Goal: Book appointment/travel/reservation

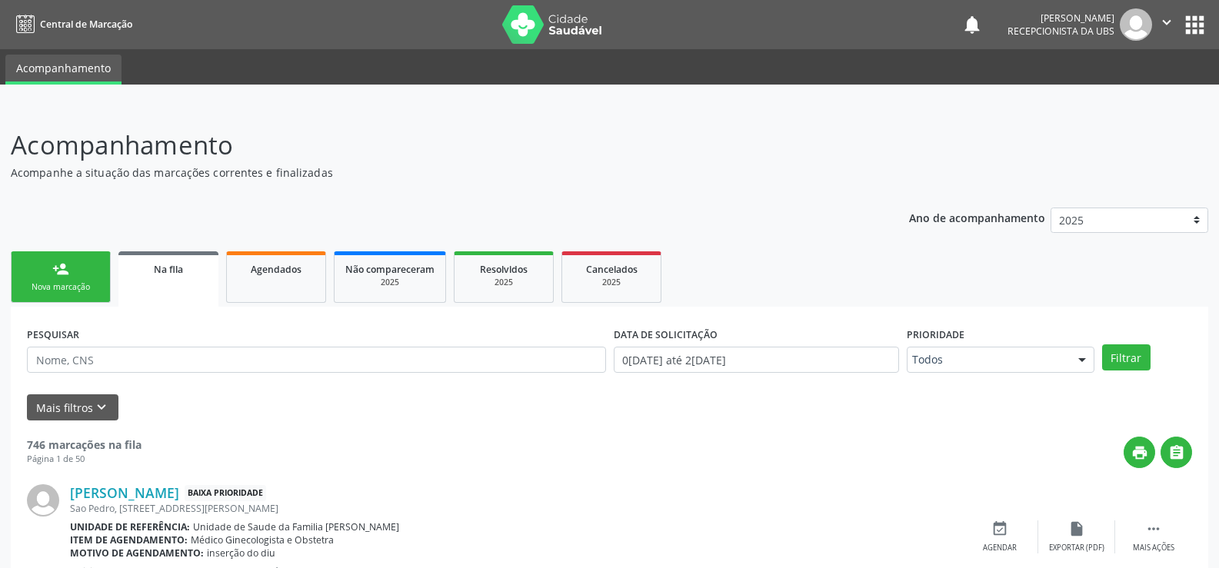
click at [72, 286] on div "Nova marcação" at bounding box center [60, 287] width 77 height 12
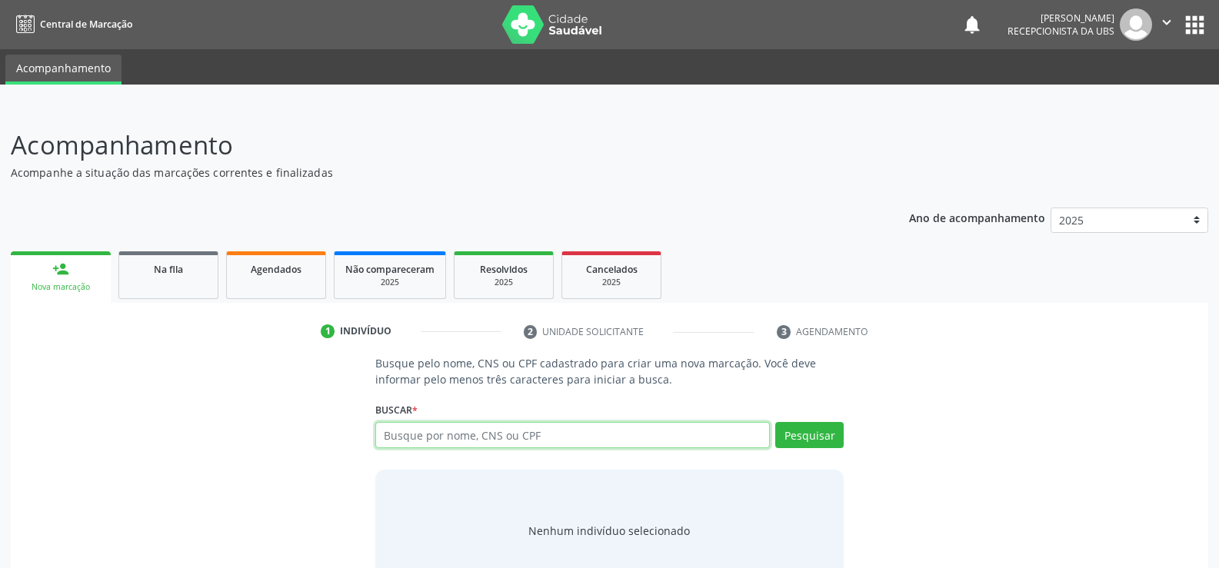
click at [451, 435] on input "text" at bounding box center [572, 435] width 395 height 26
type input "702409303715230"
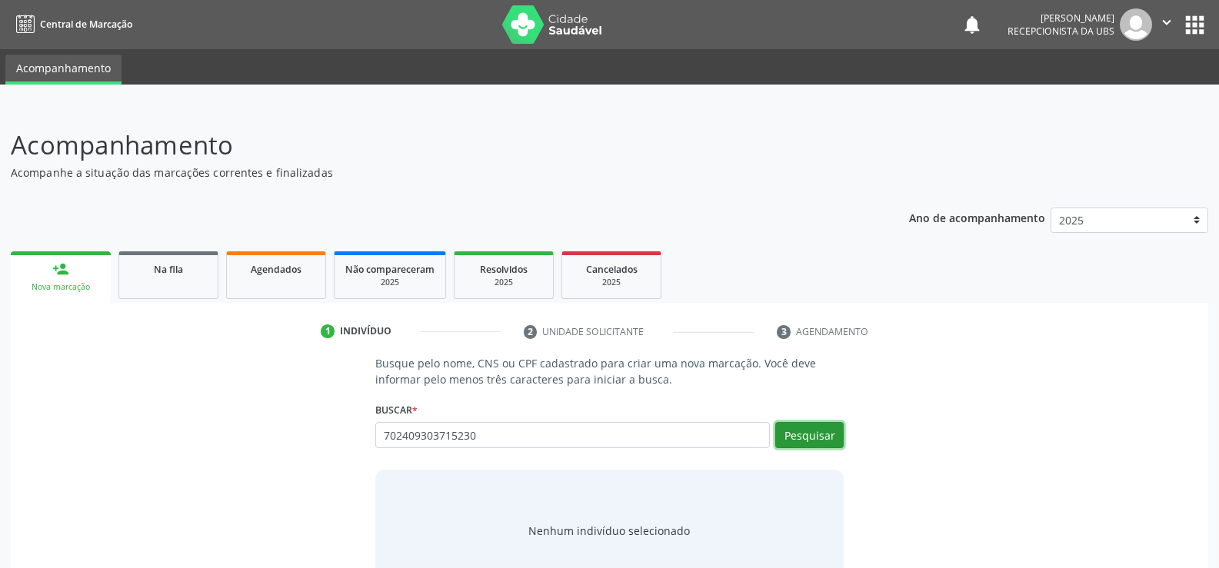
click at [816, 435] on button "Pesquisar" at bounding box center [809, 435] width 68 height 26
type input "702409303715230"
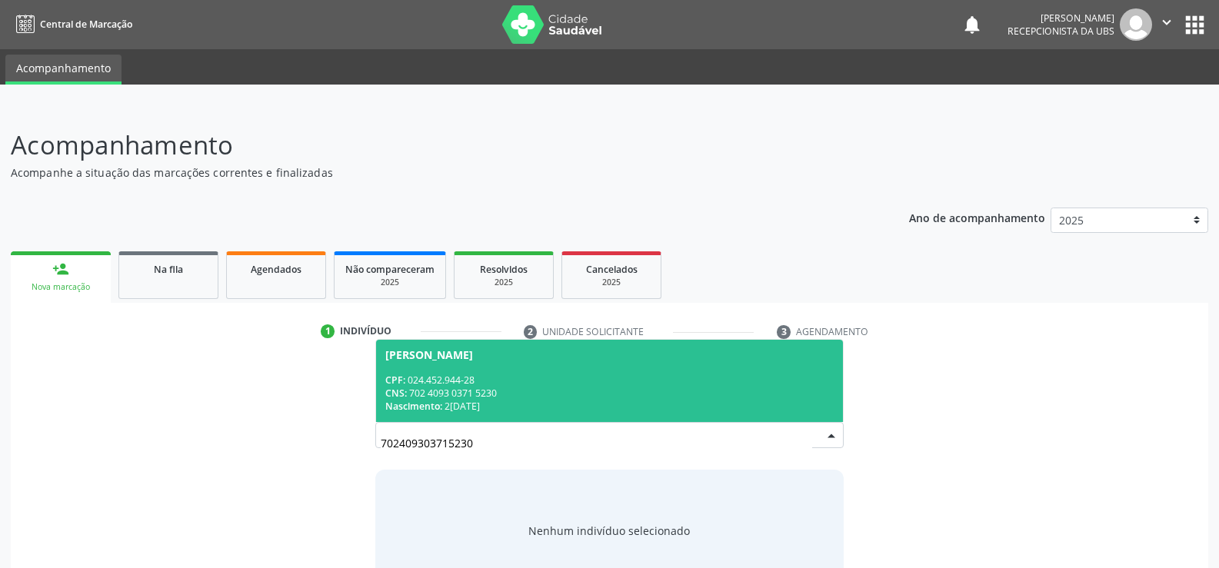
click at [548, 381] on div "CPF: 024.452.944-28" at bounding box center [609, 380] width 448 height 13
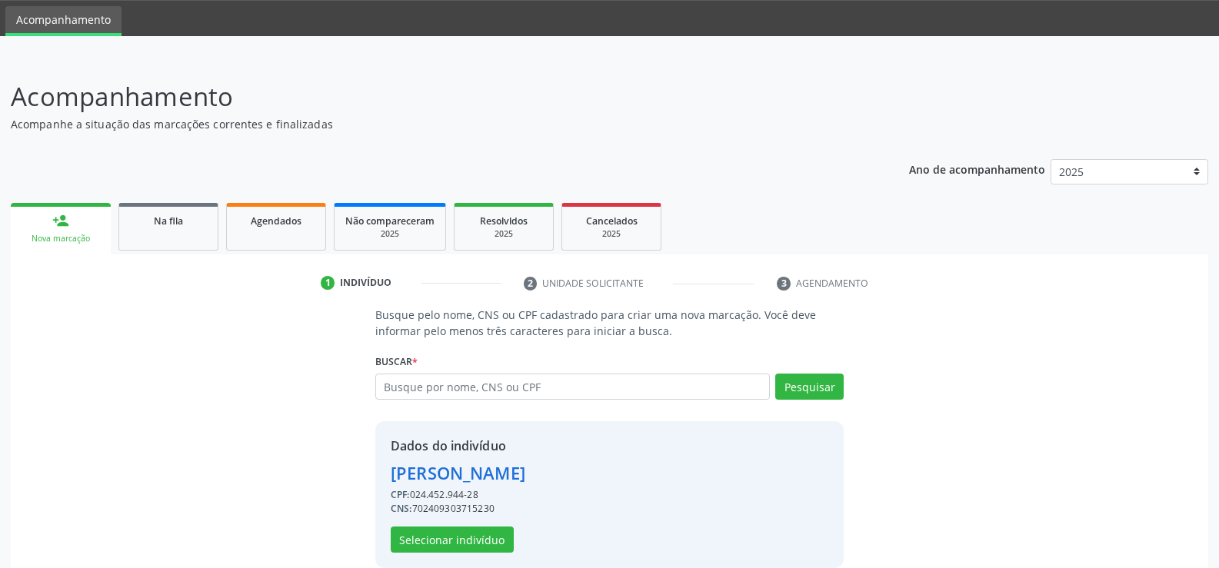
scroll to position [70, 0]
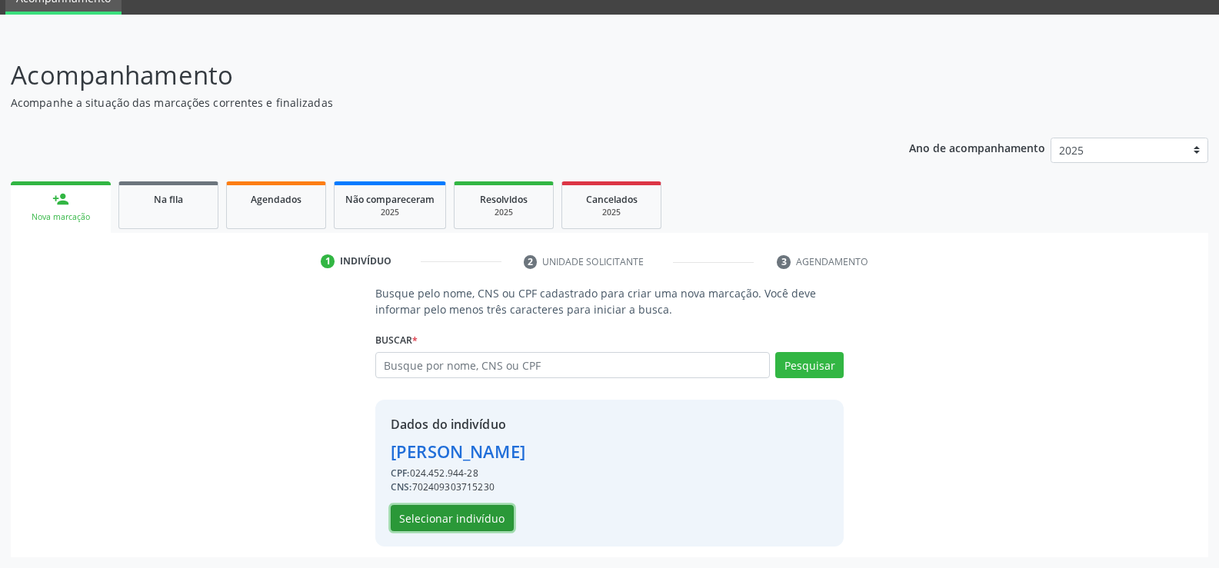
click at [475, 516] on button "Selecionar indivíduo" at bounding box center [452, 518] width 123 height 26
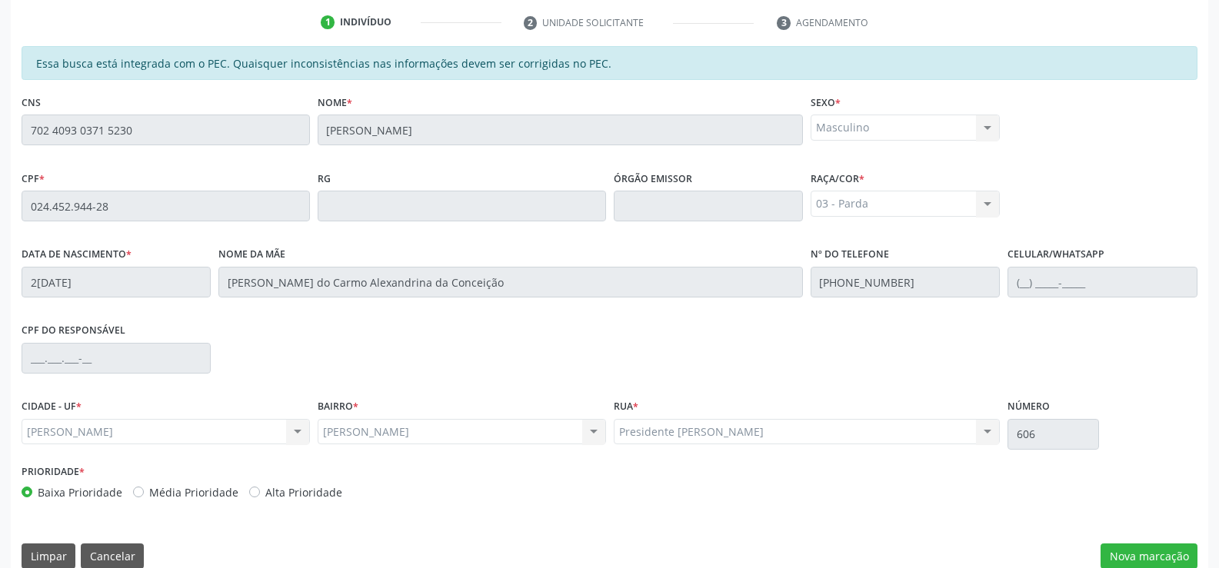
scroll to position [331, 0]
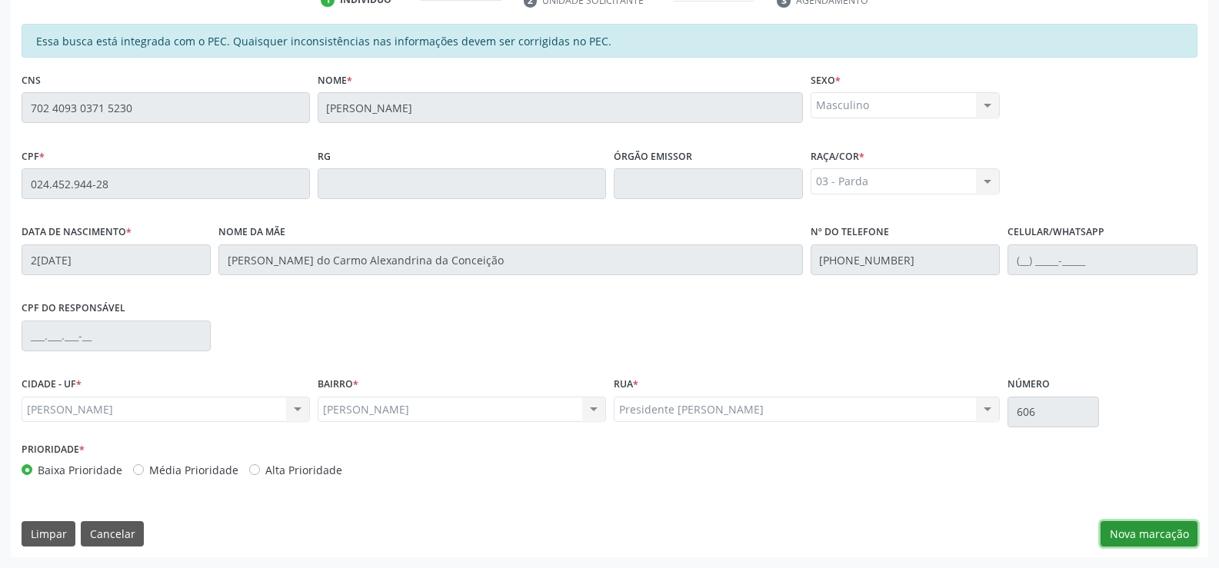
click at [1143, 533] on button "Nova marcação" at bounding box center [1149, 534] width 97 height 26
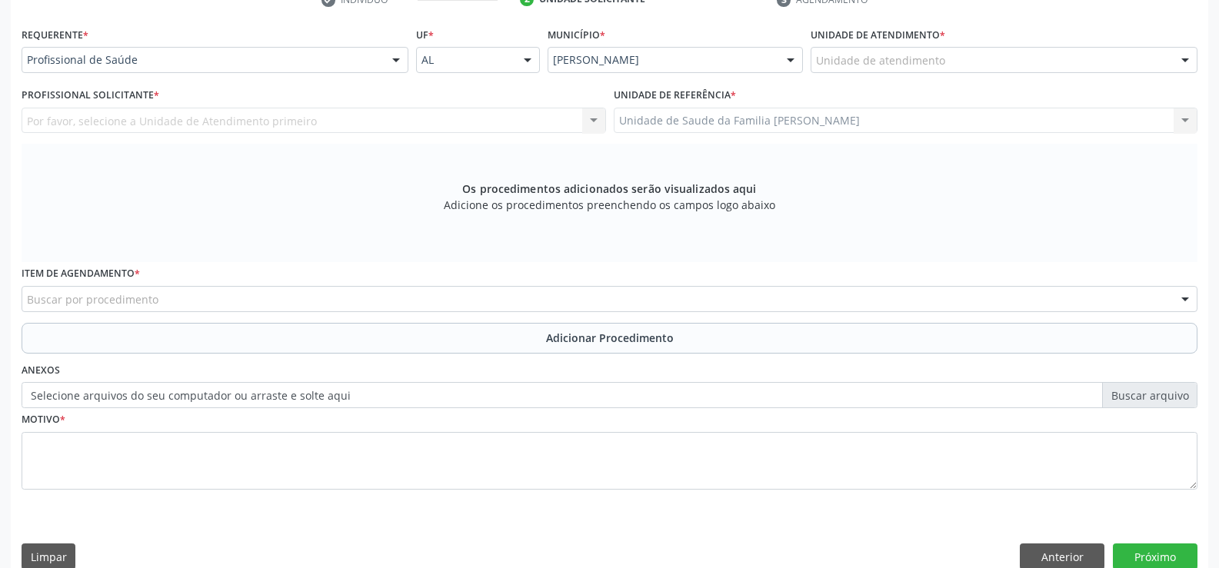
click at [398, 63] on div at bounding box center [396, 61] width 23 height 26
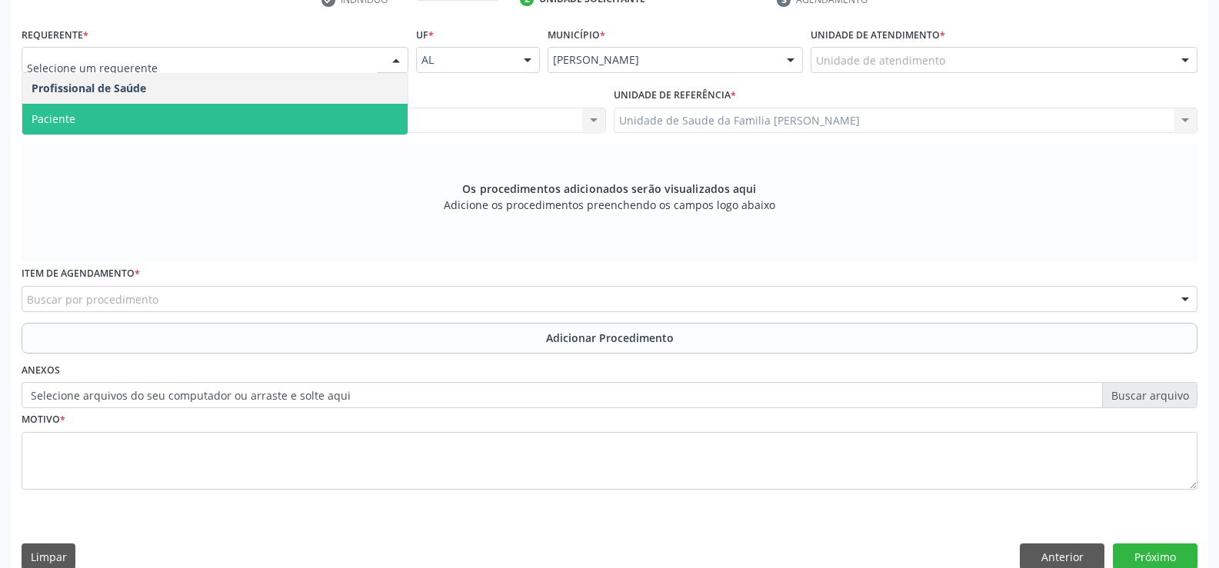
click at [305, 122] on span "Paciente" at bounding box center [214, 119] width 385 height 31
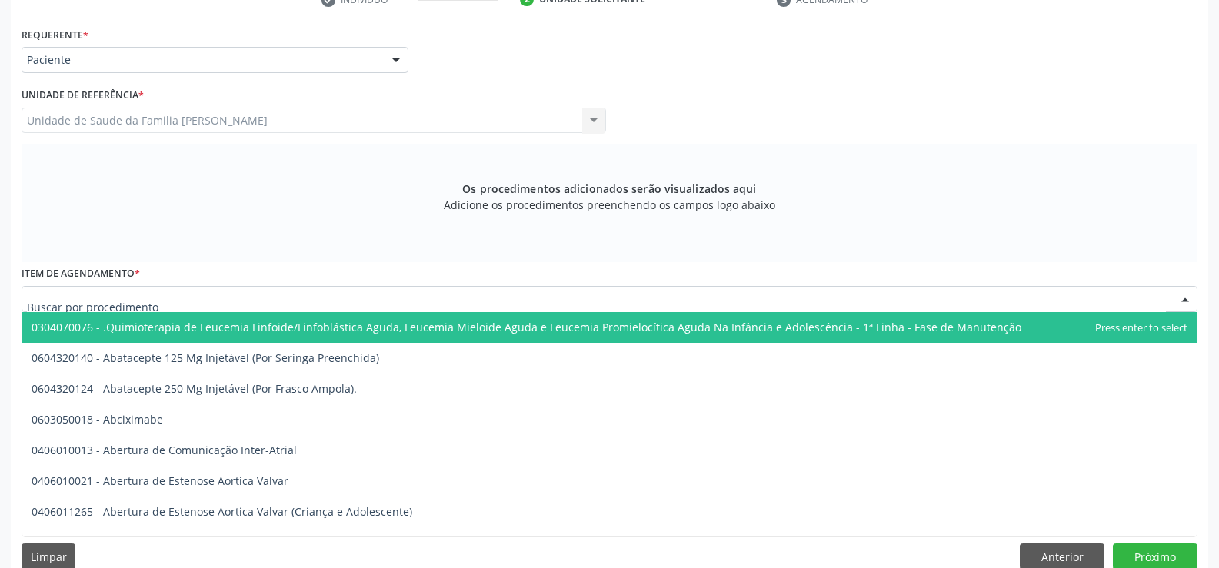
click at [321, 293] on div at bounding box center [610, 299] width 1176 height 26
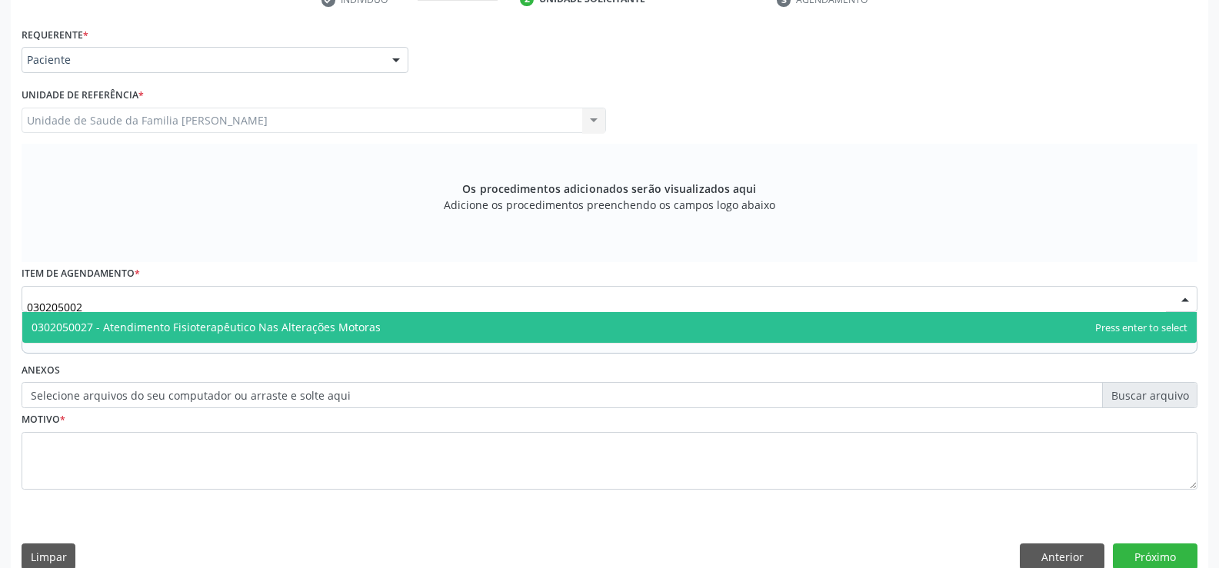
type input "0302050027"
click at [432, 326] on span "0302050027 - Atendimento Fisioterapêutico Nas Alterações Motoras" at bounding box center [609, 327] width 1174 height 31
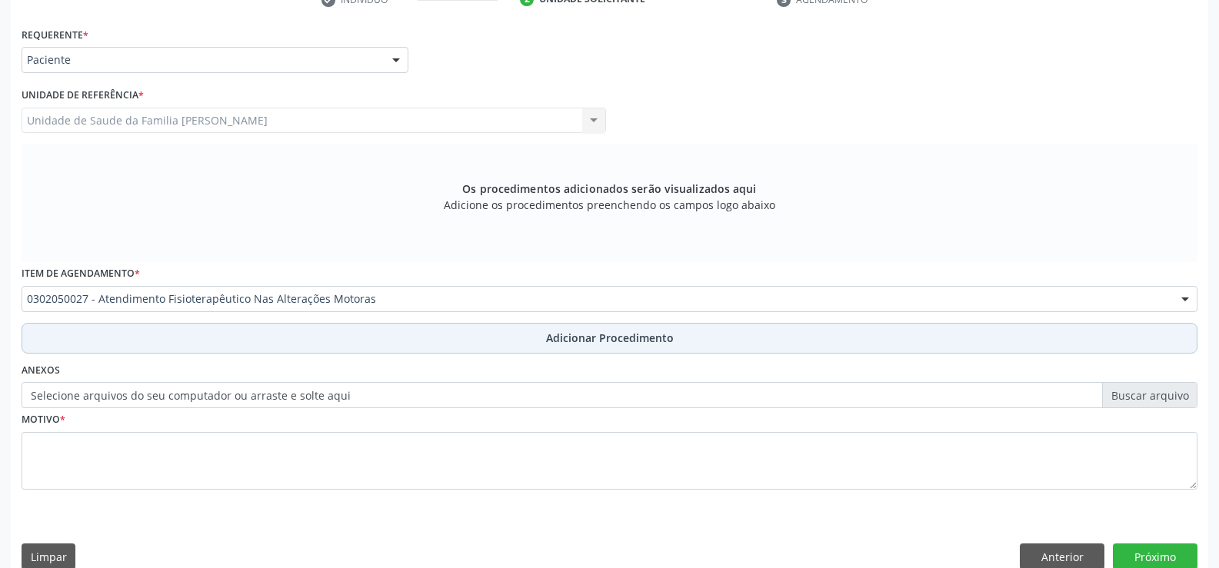
click at [587, 333] on span "Adicionar Procedimento" at bounding box center [610, 338] width 128 height 16
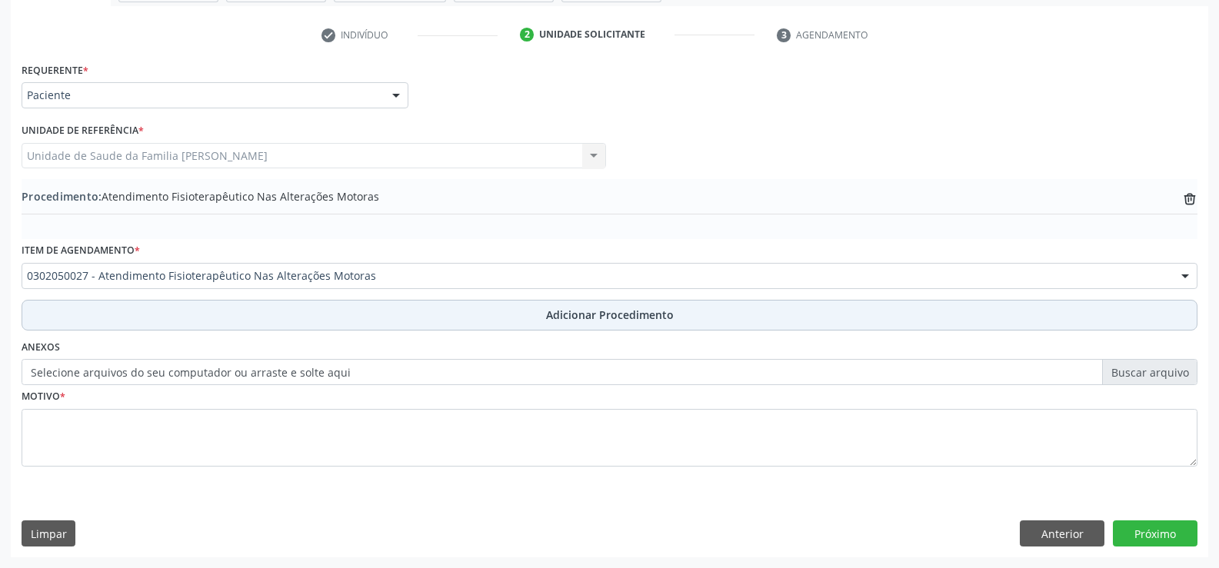
scroll to position [297, 0]
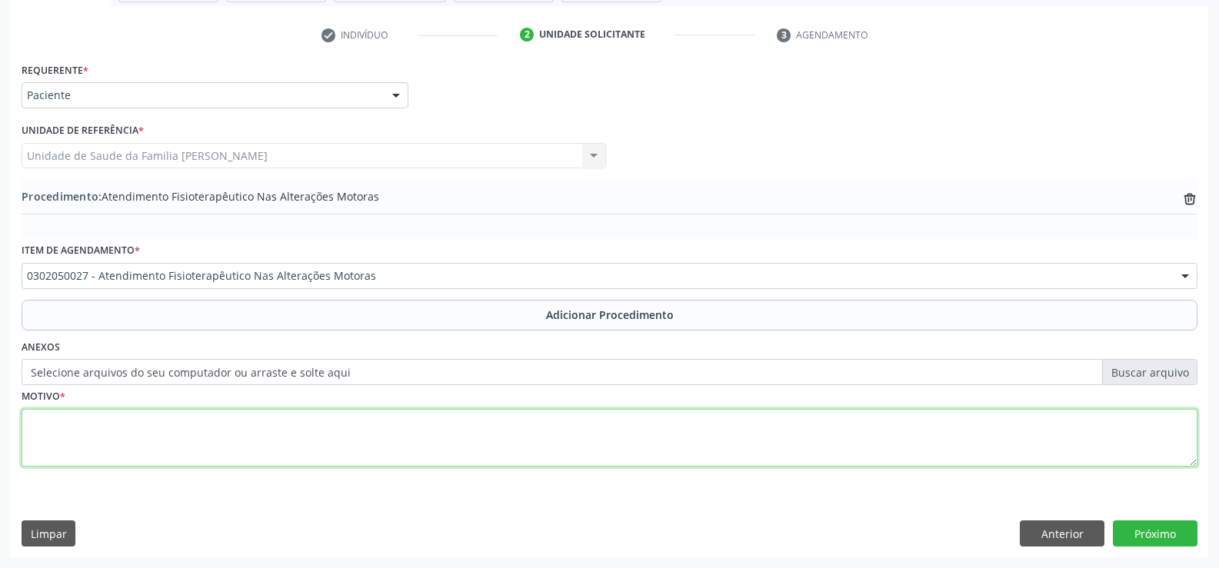
click at [481, 435] on textarea at bounding box center [610, 438] width 1176 height 58
type textarea "COLUNA"
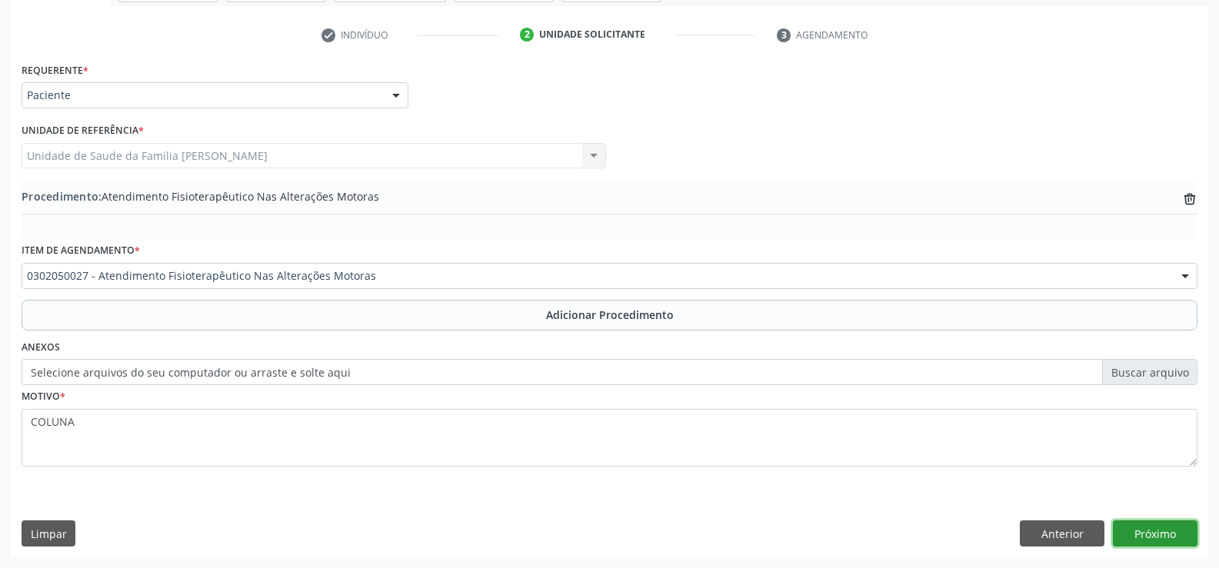
click at [1151, 535] on button "Próximo" at bounding box center [1155, 534] width 85 height 26
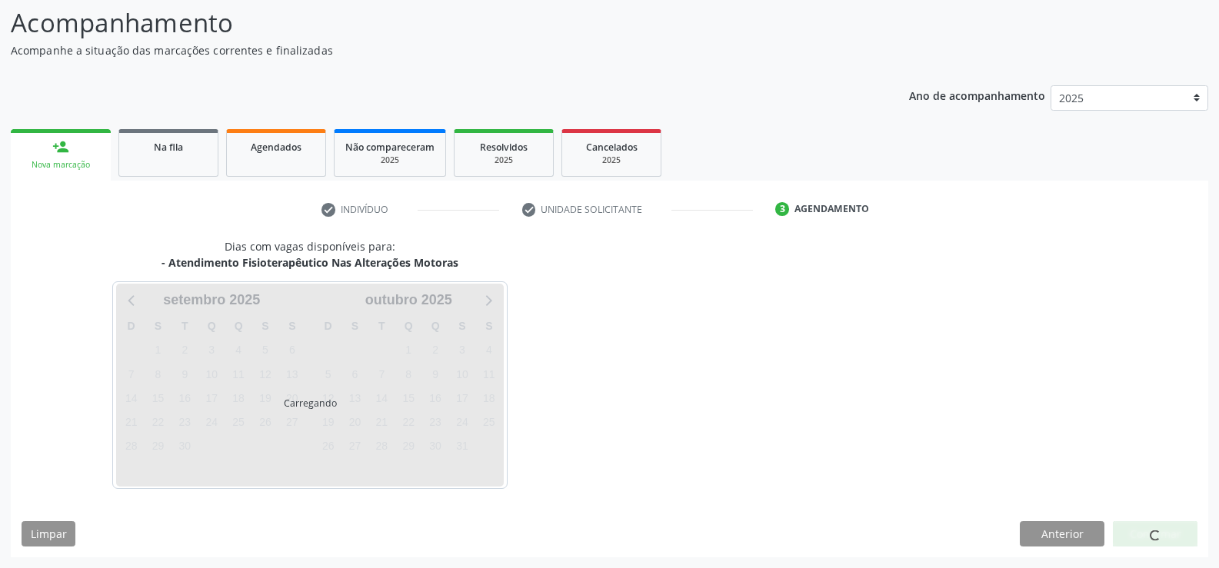
scroll to position [168, 0]
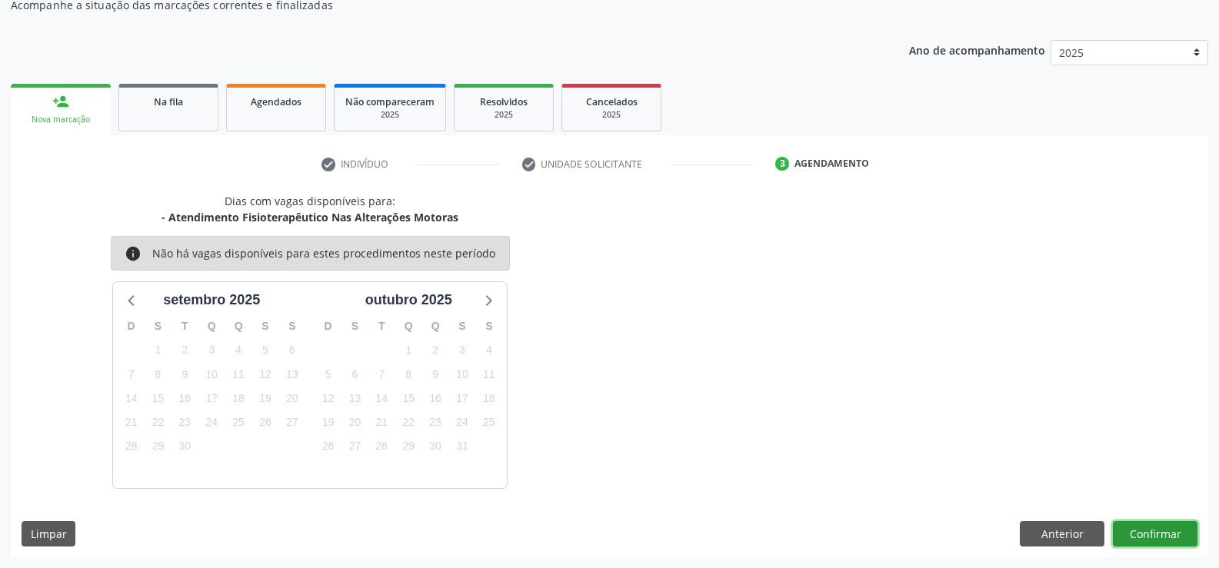
click at [1151, 535] on button "Confirmar" at bounding box center [1155, 534] width 85 height 26
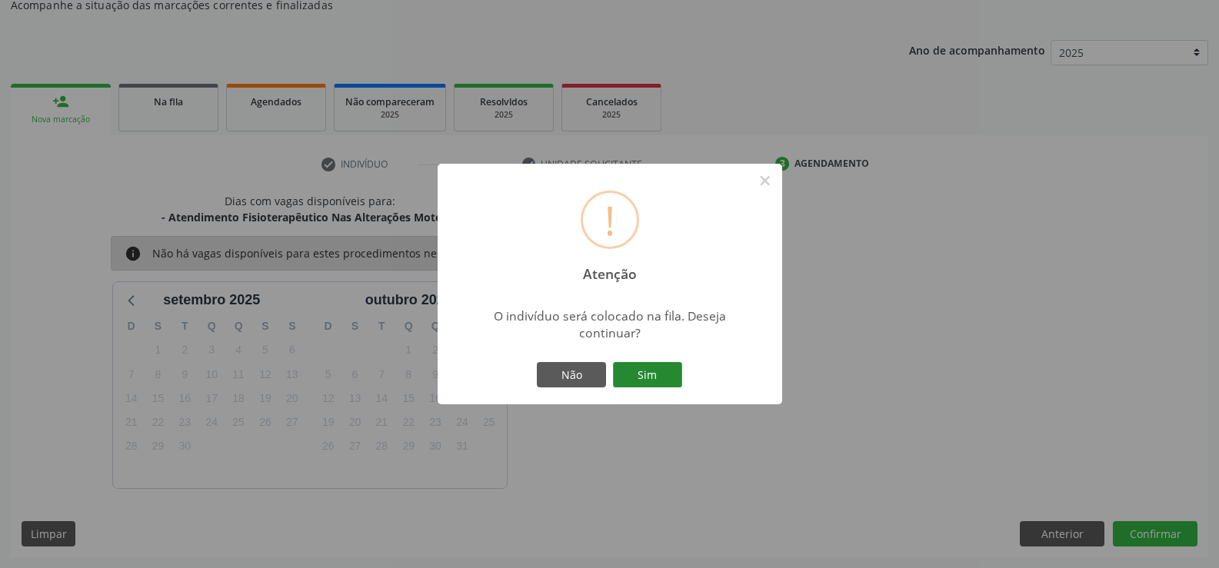
click at [655, 371] on button "Sim" at bounding box center [647, 375] width 69 height 26
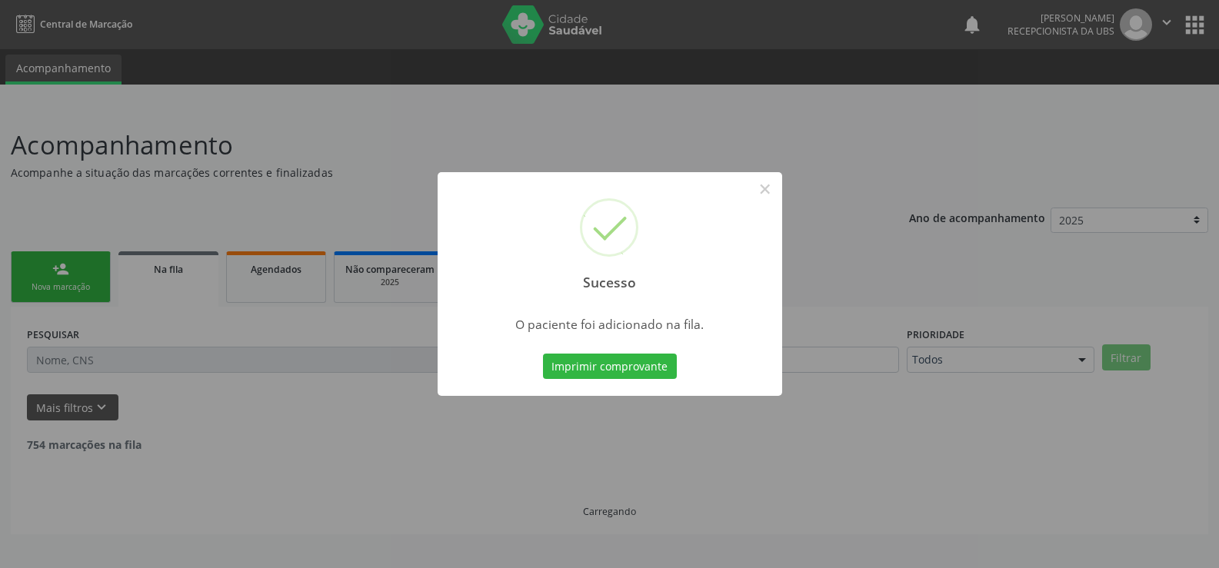
scroll to position [0, 0]
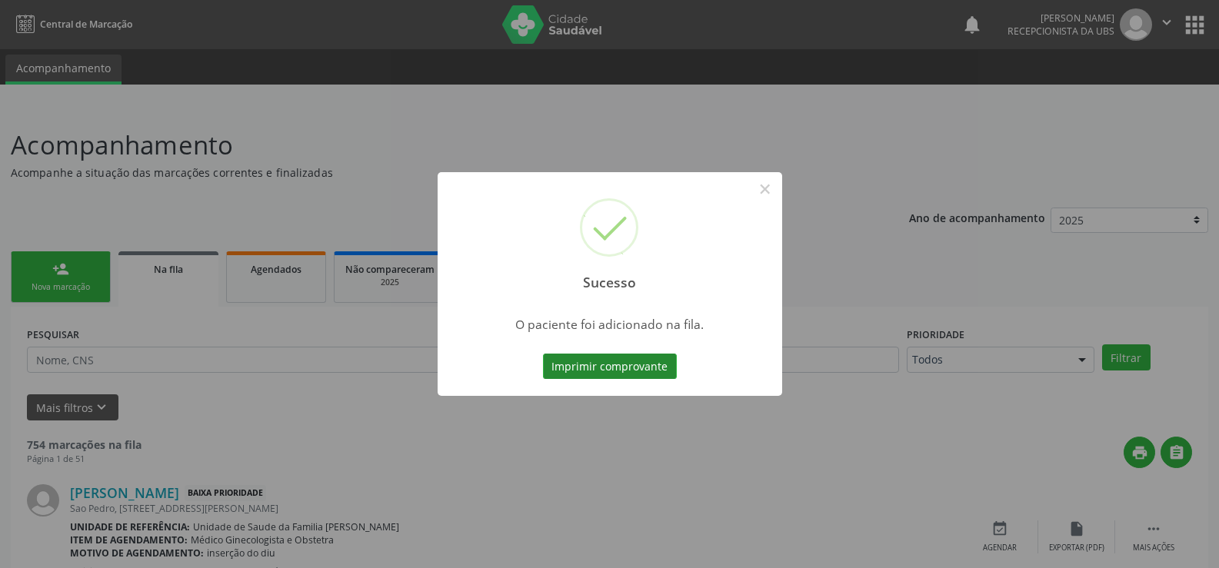
click at [645, 368] on button "Imprimir comprovante" at bounding box center [610, 367] width 134 height 26
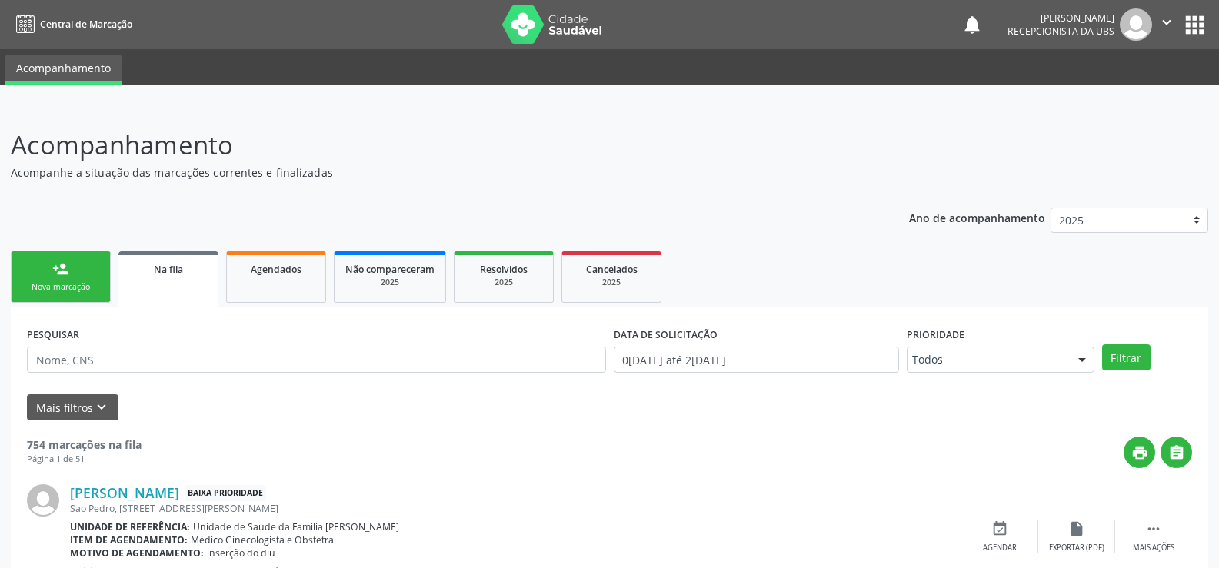
click at [60, 290] on div "Nova marcação" at bounding box center [60, 287] width 77 height 12
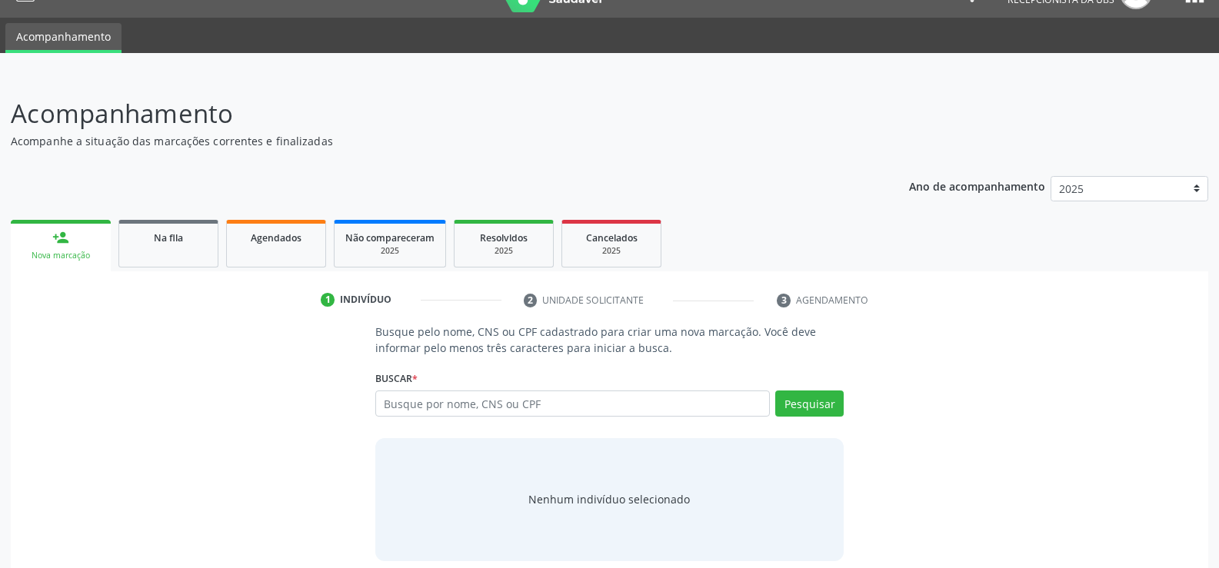
scroll to position [46, 0]
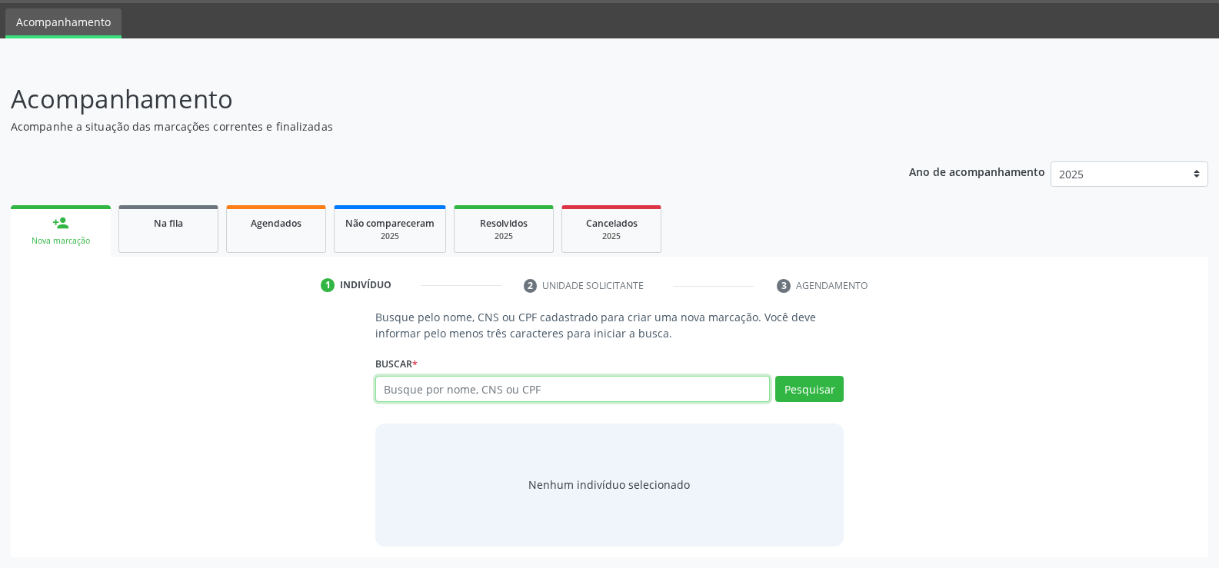
click at [468, 395] on input "text" at bounding box center [572, 389] width 395 height 26
type input "702409303715230"
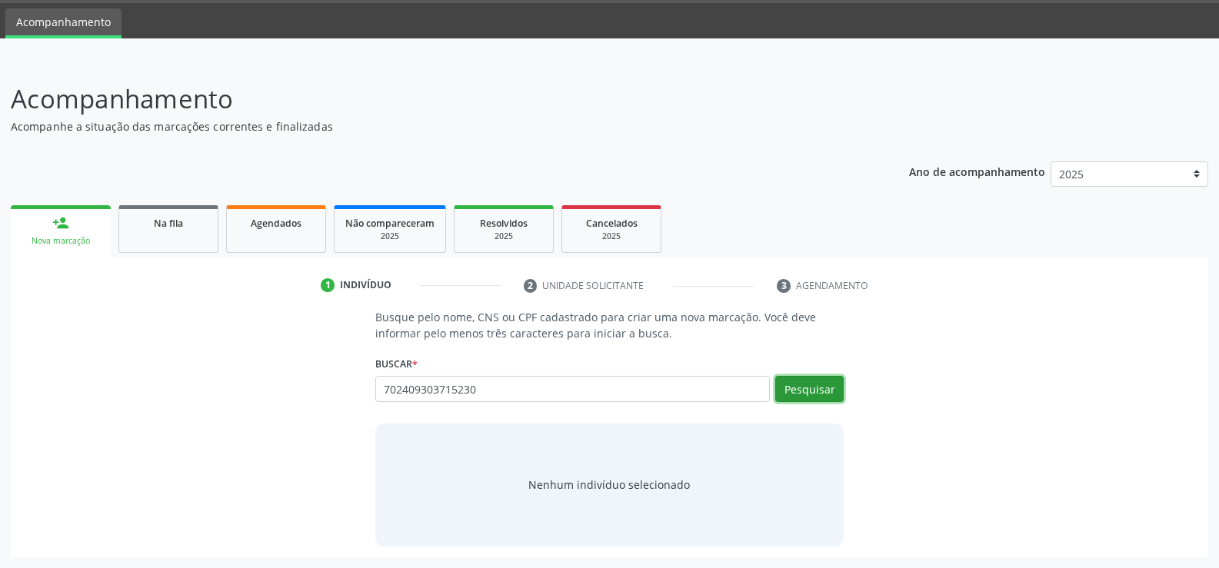
click at [820, 396] on button "Pesquisar" at bounding box center [809, 389] width 68 height 26
type input "702409303715230"
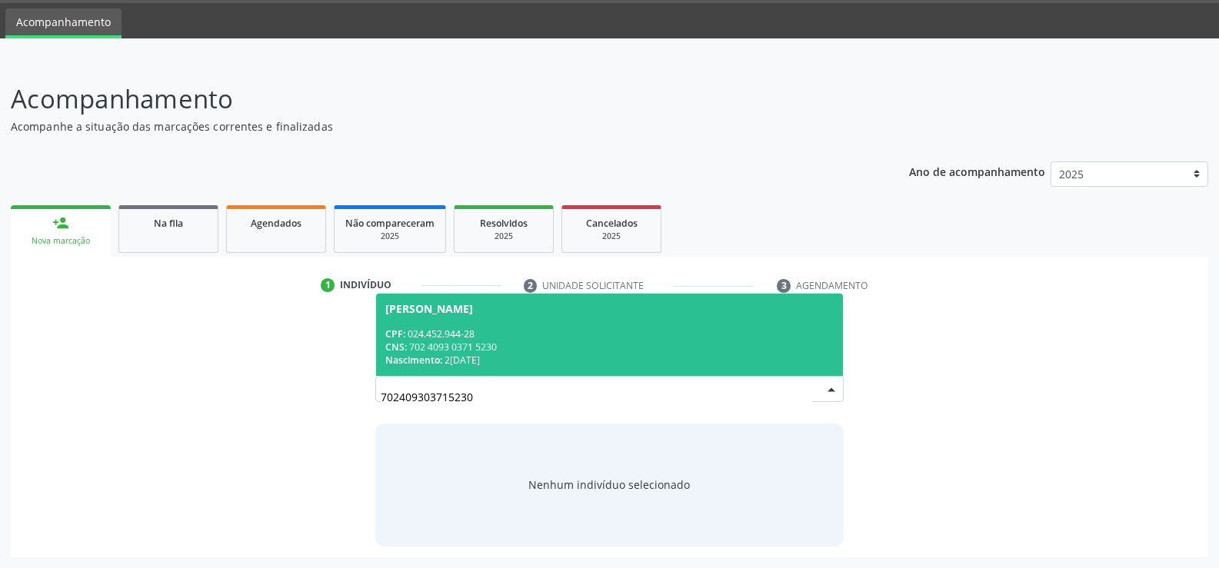
click at [525, 328] on div "CPF: 024.452.944-28" at bounding box center [609, 334] width 448 height 13
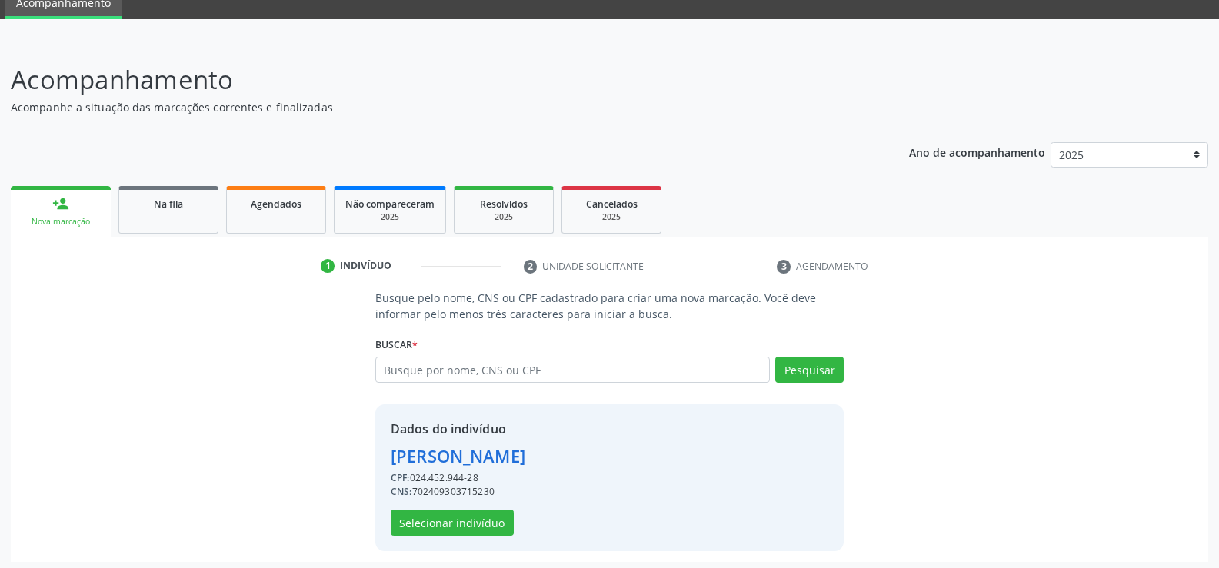
scroll to position [70, 0]
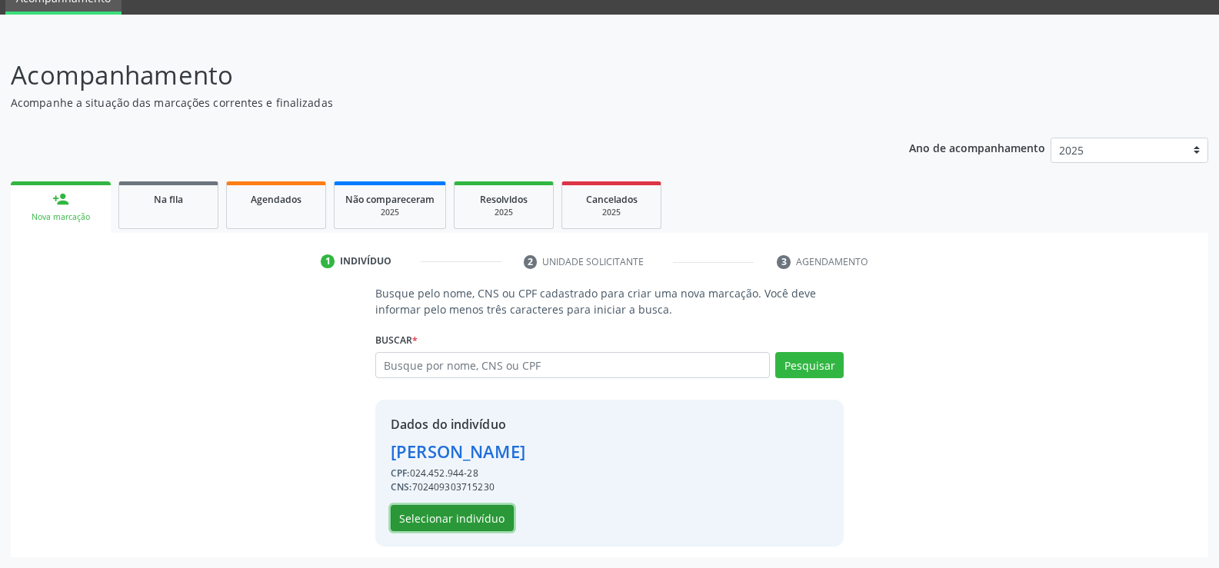
click at [475, 512] on button "Selecionar indivíduo" at bounding box center [452, 518] width 123 height 26
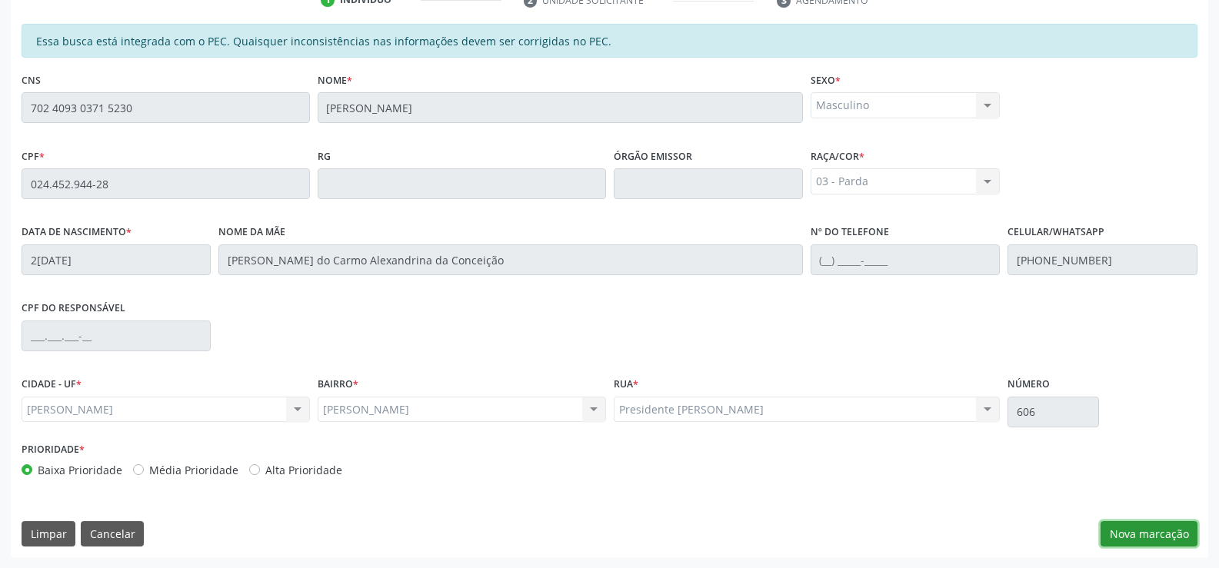
click at [1140, 540] on button "Nova marcação" at bounding box center [1149, 534] width 97 height 26
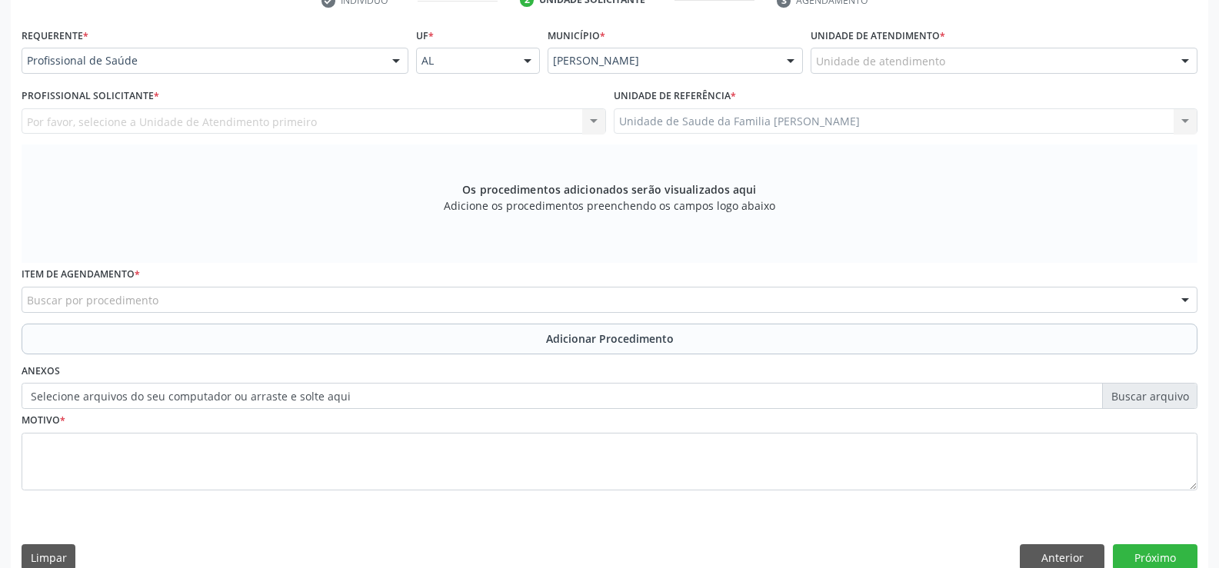
scroll to position [332, 0]
click at [398, 62] on div at bounding box center [396, 61] width 23 height 26
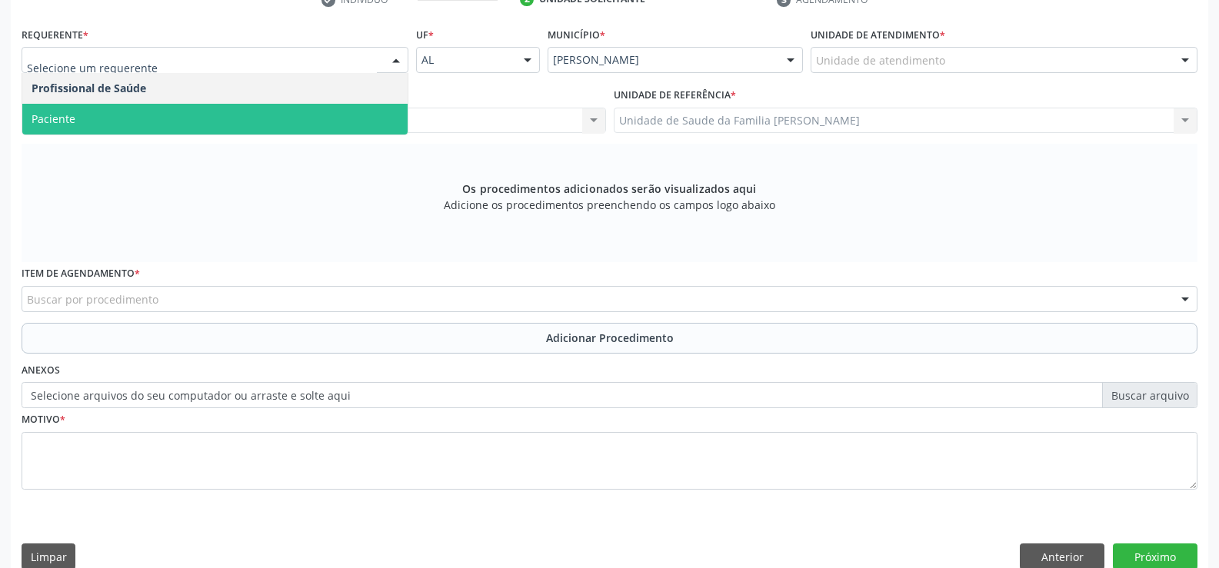
click at [359, 112] on span "Paciente" at bounding box center [214, 119] width 385 height 31
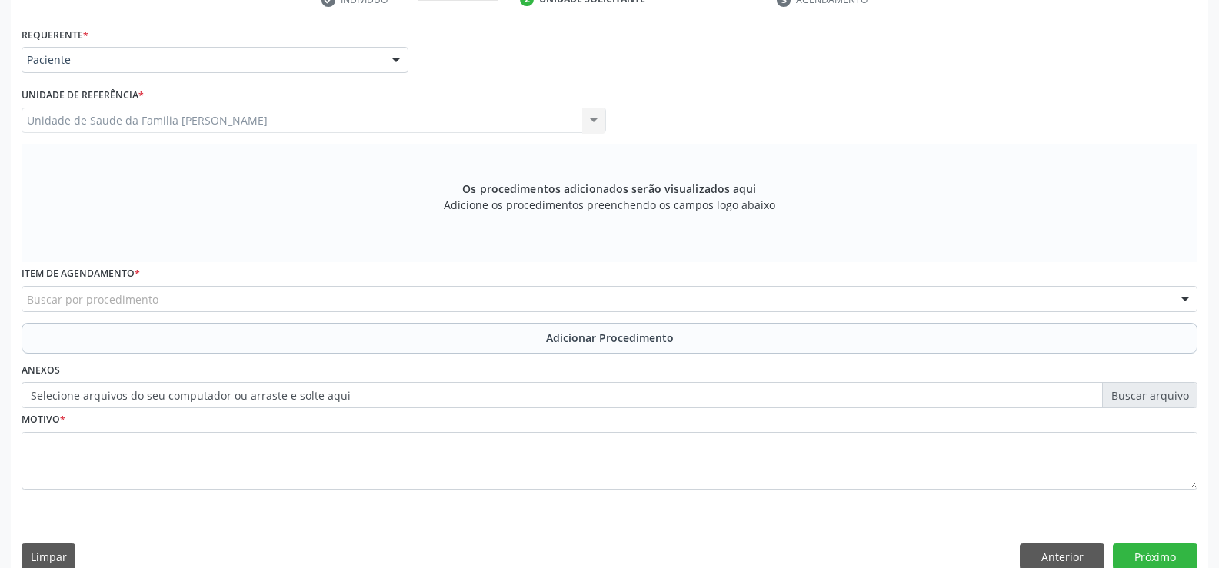
click at [315, 298] on div "Buscar por procedimento" at bounding box center [610, 299] width 1176 height 26
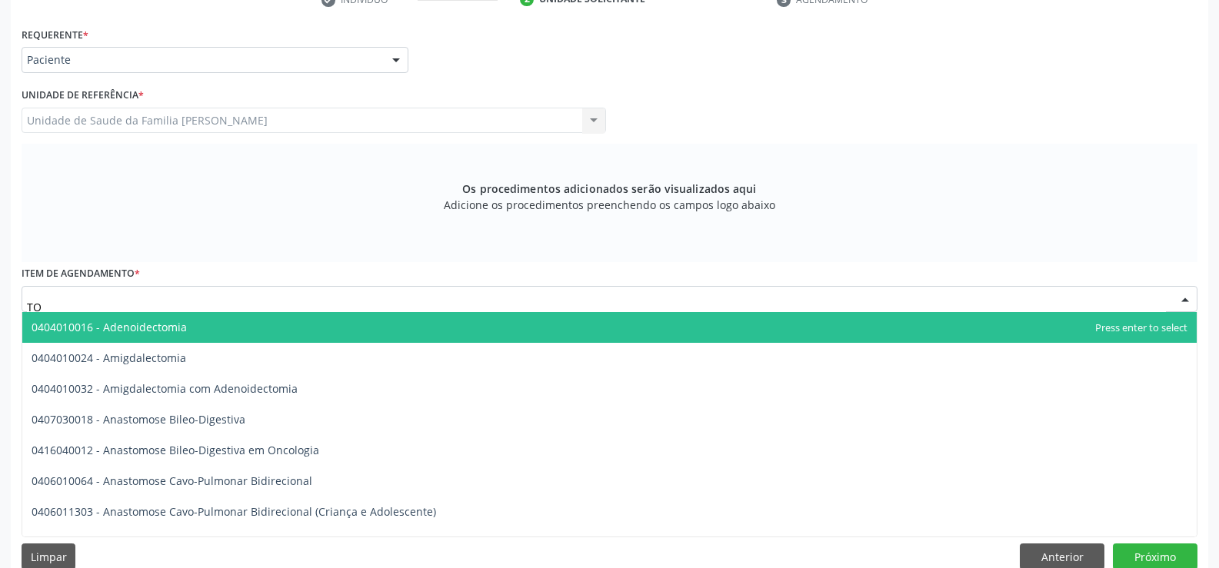
type input "T"
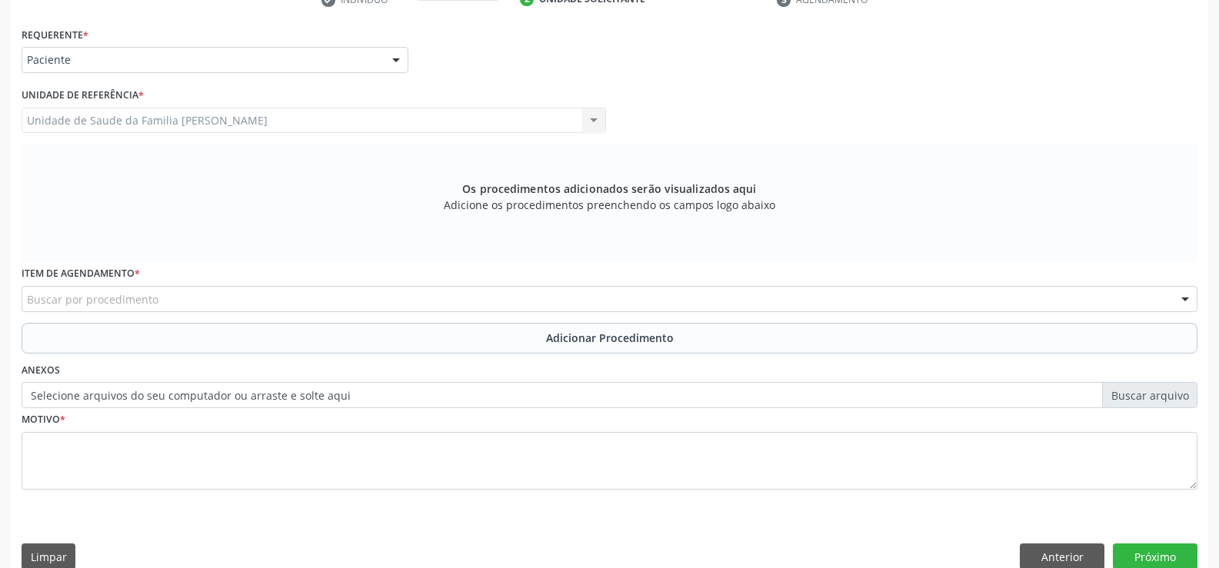
click at [372, 286] on div "Item de agendamento * Buscar por procedimento 0304070076 - .Quimioterapia de Le…" at bounding box center [610, 286] width 1176 height 49
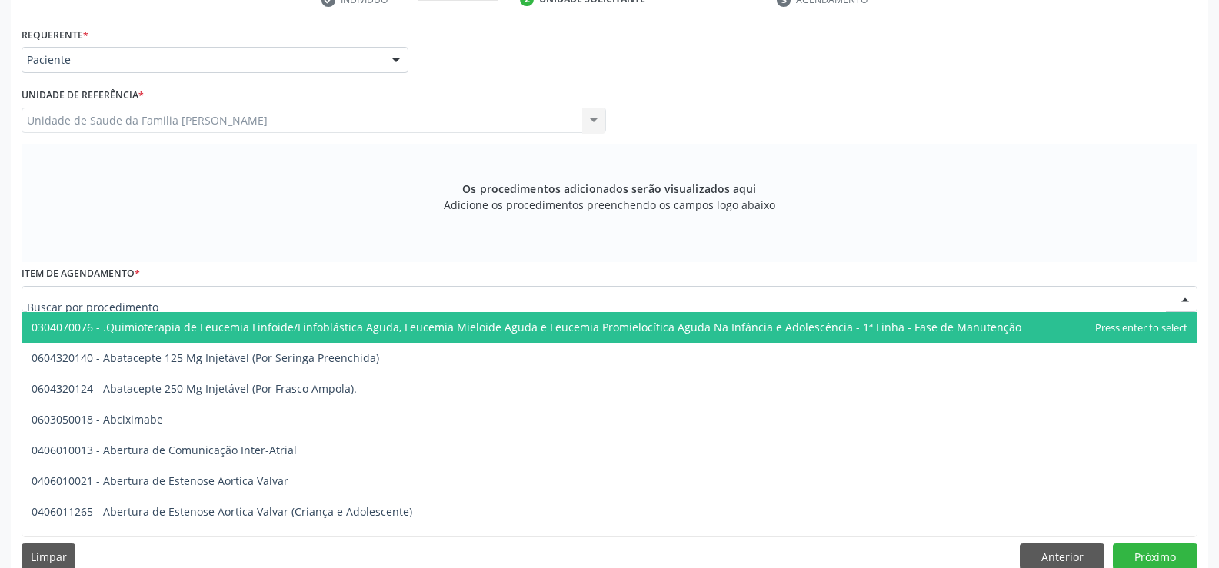
click at [369, 291] on div at bounding box center [610, 299] width 1176 height 26
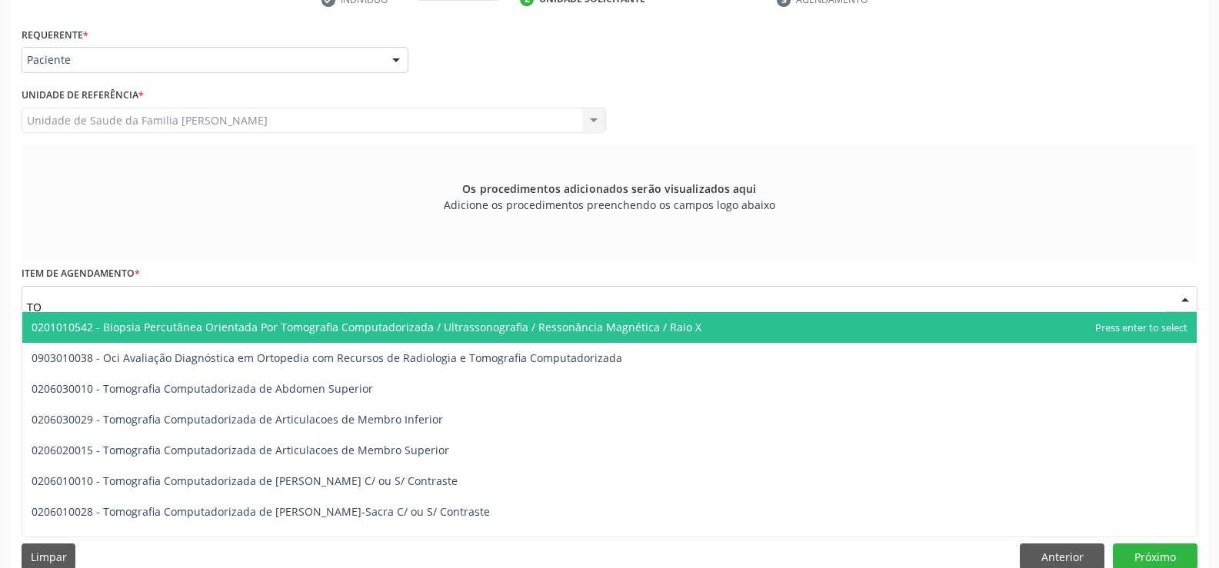
type input "T"
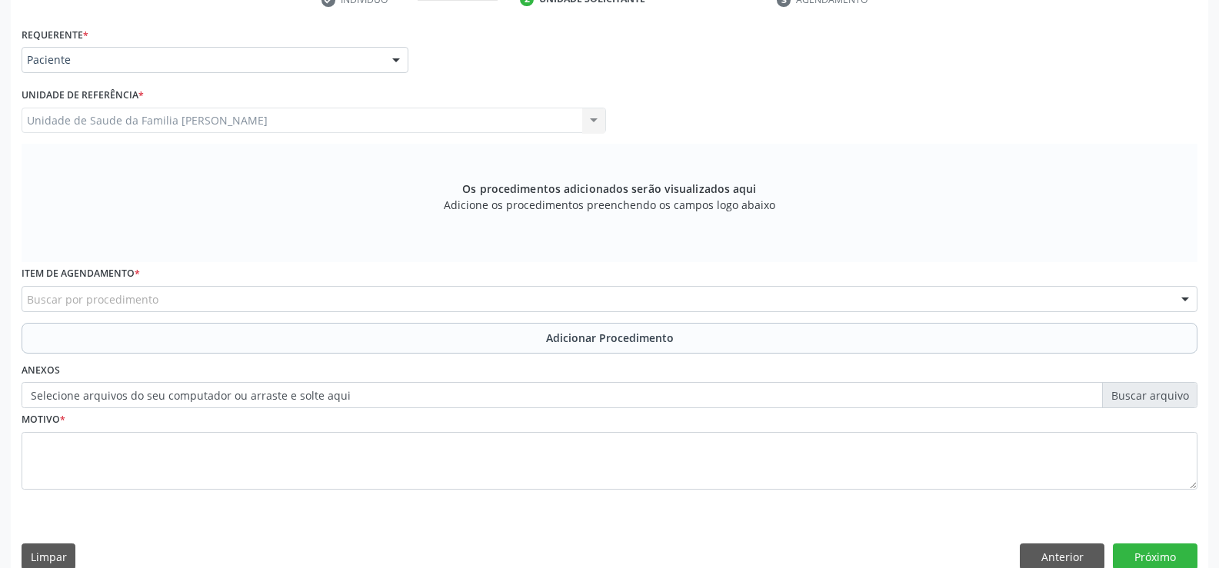
click at [341, 296] on div "Buscar por procedimento" at bounding box center [610, 299] width 1176 height 26
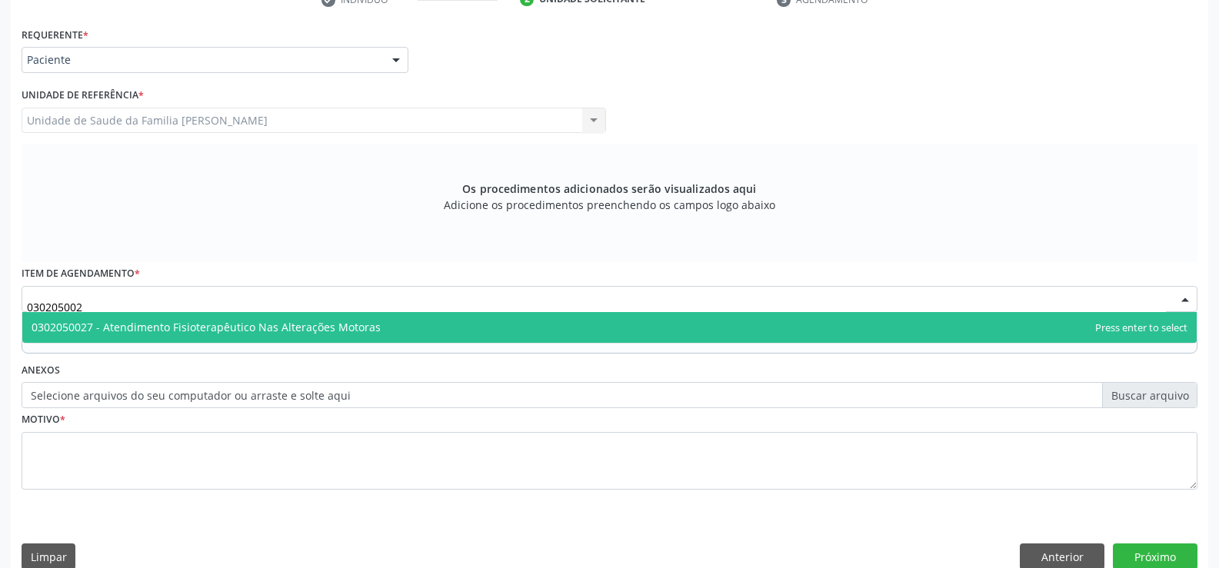
type input "0302050027"
click at [414, 325] on span "0302050027 - Atendimento Fisioterapêutico Nas Alterações Motoras" at bounding box center [609, 327] width 1174 height 31
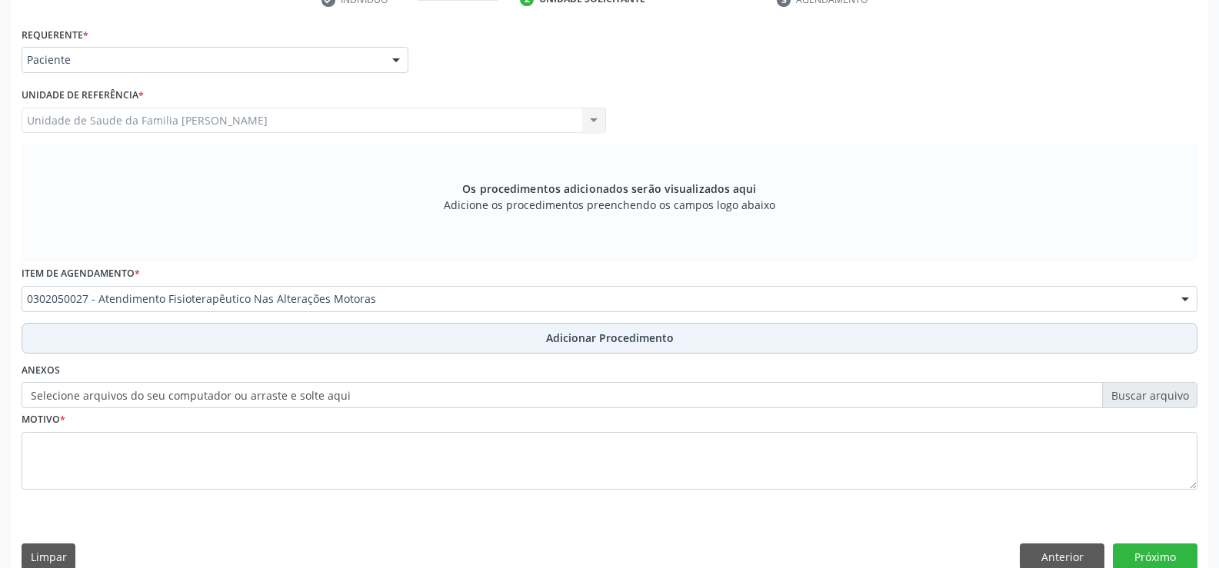
click at [586, 343] on span "Adicionar Procedimento" at bounding box center [610, 338] width 128 height 16
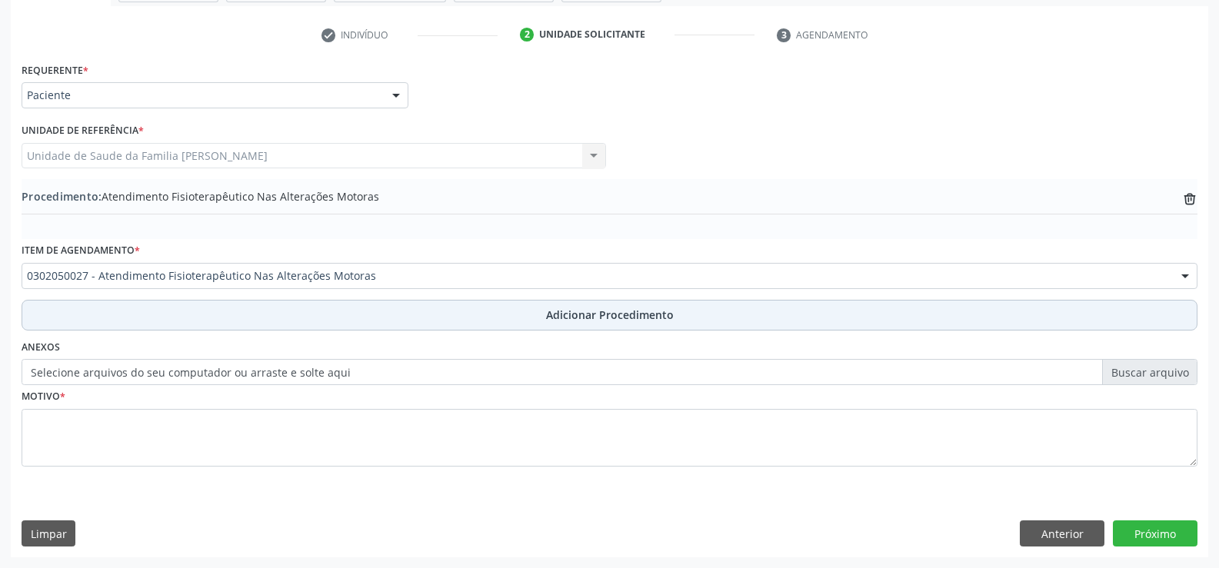
scroll to position [297, 0]
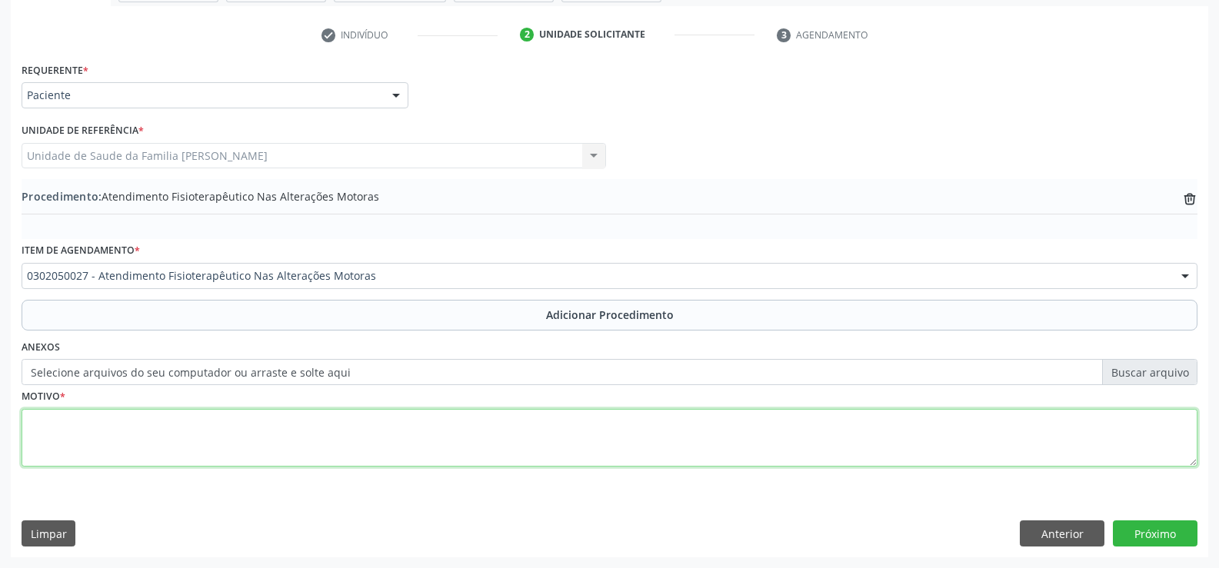
click at [457, 450] on textarea at bounding box center [610, 438] width 1176 height 58
type textarea "LOMBALGIA"
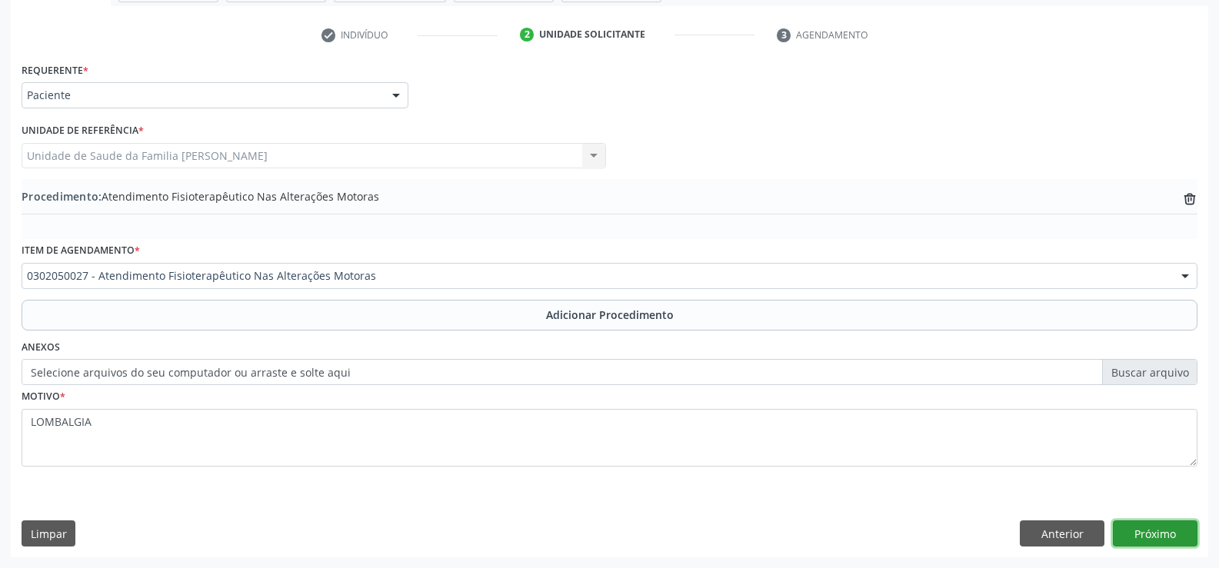
click at [1164, 528] on button "Próximo" at bounding box center [1155, 534] width 85 height 26
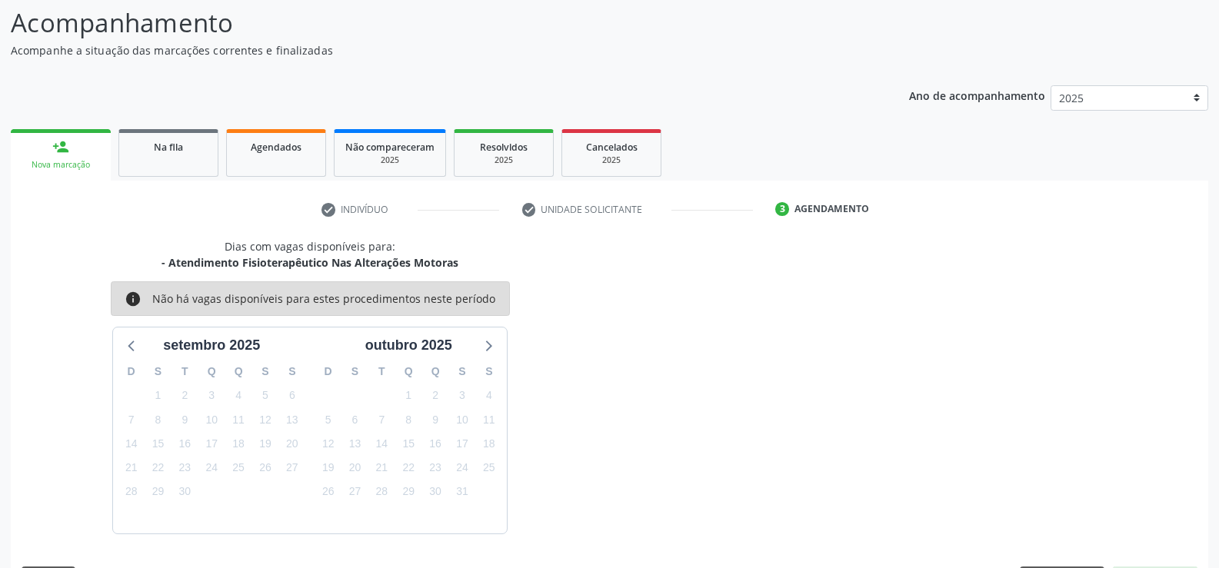
scroll to position [168, 0]
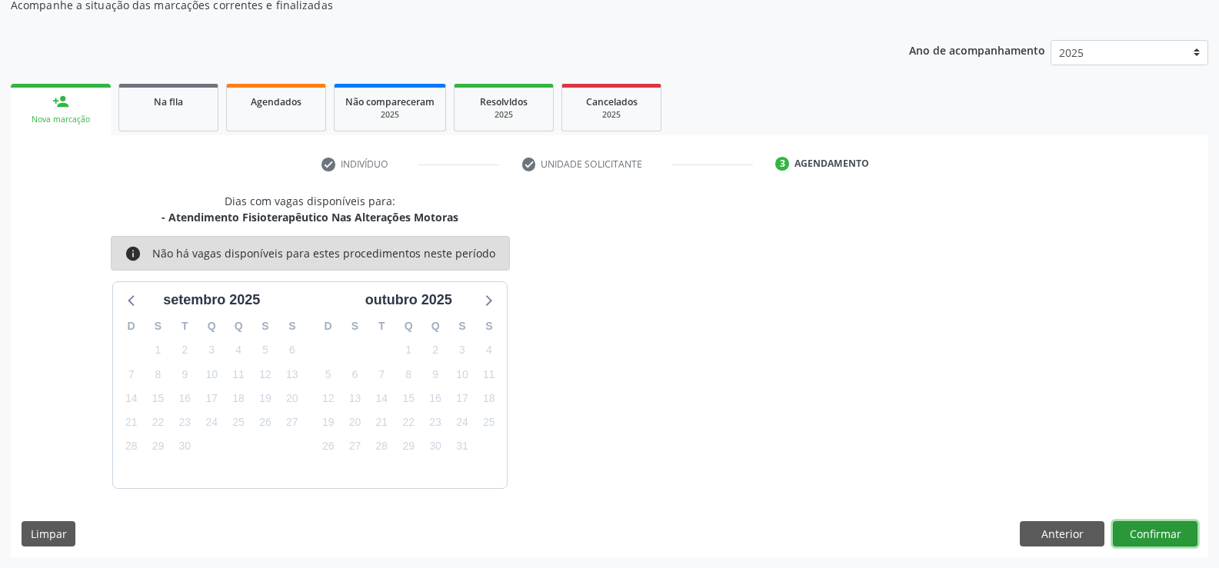
click at [1166, 537] on button "Confirmar" at bounding box center [1155, 534] width 85 height 26
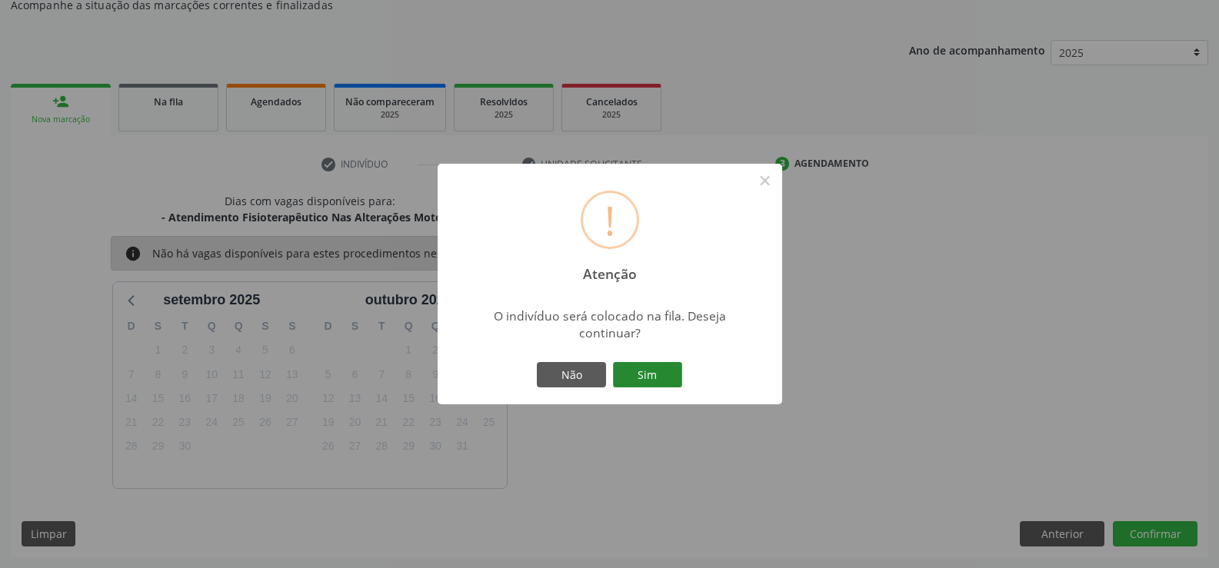
click at [643, 378] on button "Sim" at bounding box center [647, 375] width 69 height 26
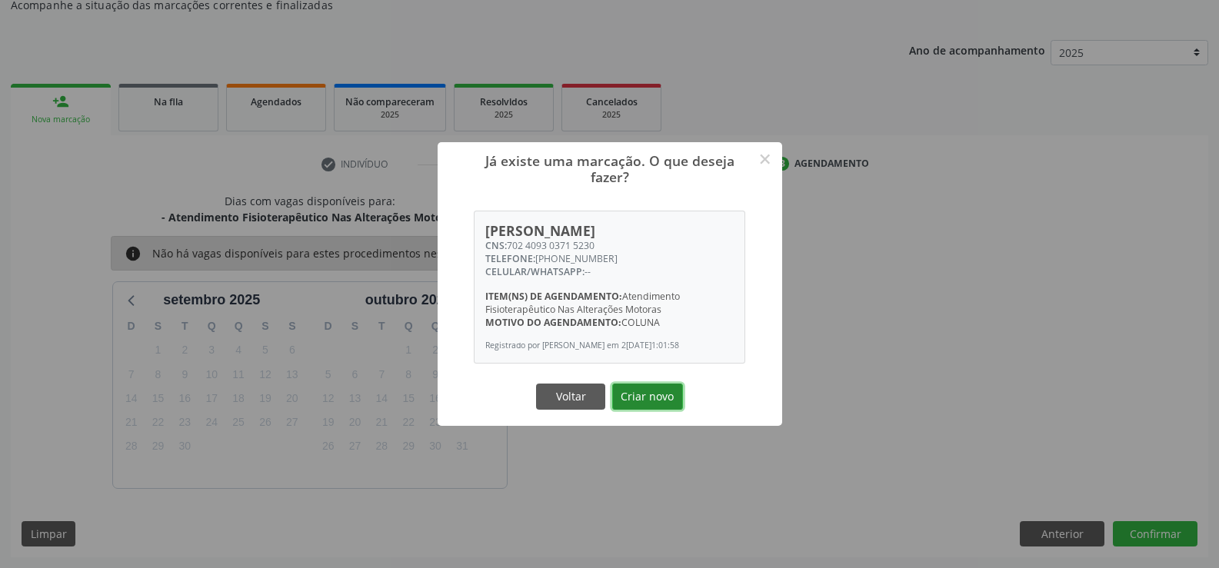
click at [645, 399] on button "Criar novo" at bounding box center [647, 397] width 71 height 26
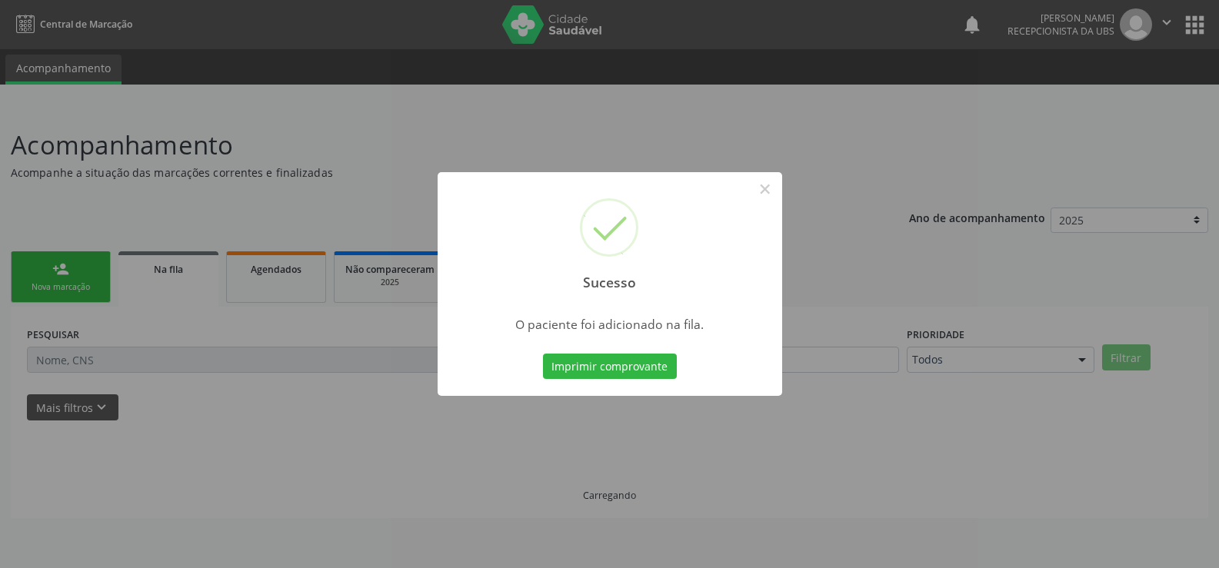
scroll to position [0, 0]
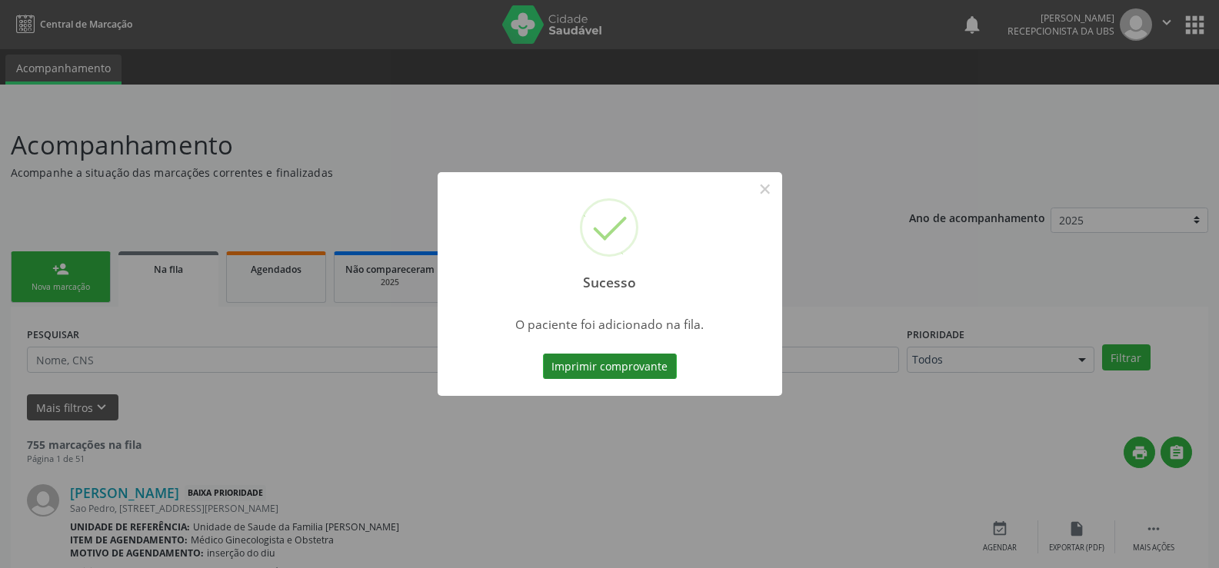
click at [632, 367] on button "Imprimir comprovante" at bounding box center [610, 367] width 134 height 26
